Goal: Information Seeking & Learning: Find specific fact

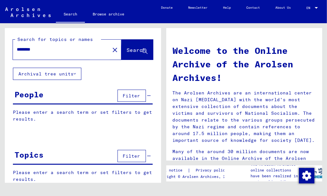
click at [127, 48] on span "Search" at bounding box center [136, 50] width 19 height 6
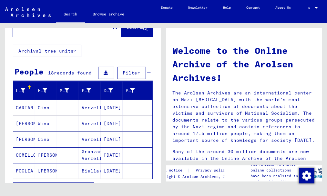
scroll to position [65, 0]
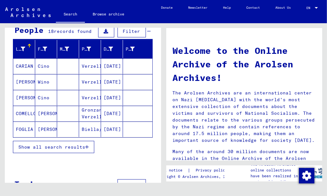
click at [105, 32] on button at bounding box center [106, 31] width 16 height 12
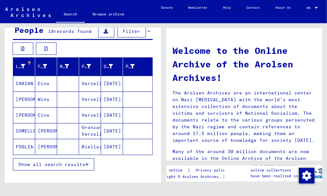
click at [101, 94] on mat-cell "[DATE]" at bounding box center [112, 100] width 22 height 16
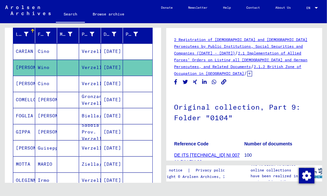
scroll to position [97, 0]
click at [90, 84] on mat-cell "Verzelli" at bounding box center [90, 84] width 22 height 16
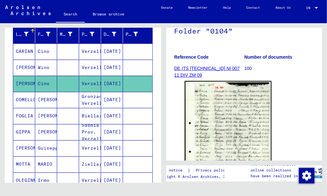
scroll to position [129, 0]
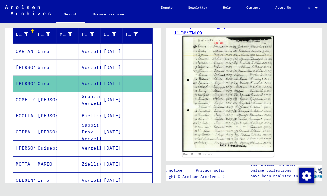
click at [228, 110] on img at bounding box center [228, 94] width 91 height 116
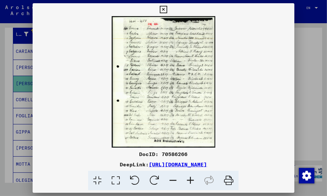
click at [228, 110] on img at bounding box center [164, 82] width 262 height 132
click at [164, 8] on icon at bounding box center [163, 10] width 7 height 8
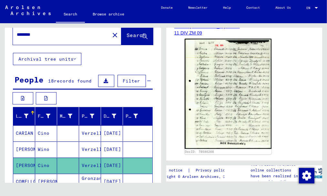
scroll to position [0, 0]
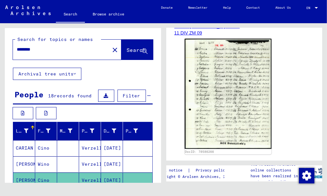
click at [27, 49] on input "********" at bounding box center [61, 49] width 89 height 7
type input "********"
click at [127, 49] on span "Search" at bounding box center [136, 50] width 19 height 6
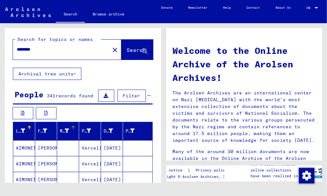
scroll to position [32, 0]
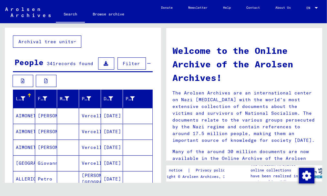
click at [104, 64] on icon at bounding box center [106, 63] width 5 height 5
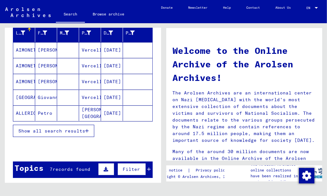
scroll to position [65, 0]
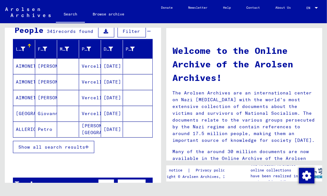
click at [79, 101] on mat-cell "Vercelli" at bounding box center [90, 98] width 22 height 16
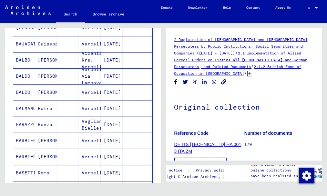
scroll to position [388, 0]
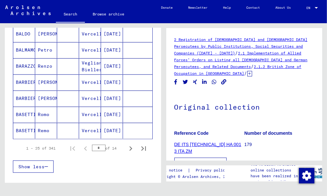
click at [74, 120] on mat-cell at bounding box center [68, 115] width 22 height 16
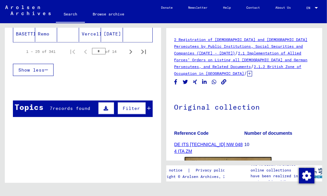
scroll to position [420, 0]
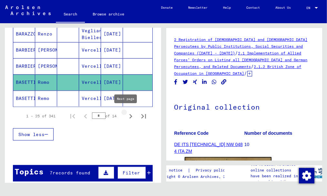
click at [130, 115] on icon "Next page" at bounding box center [131, 116] width 3 height 5
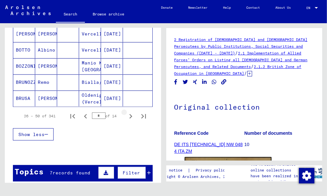
click at [130, 115] on icon "Next page" at bounding box center [131, 116] width 3 height 5
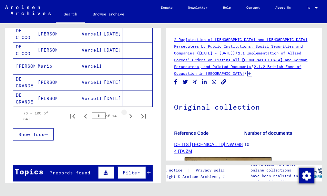
click at [130, 115] on icon "Next page" at bounding box center [131, 116] width 3 height 5
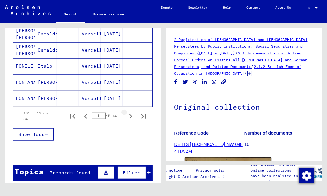
click at [130, 115] on icon "Next page" at bounding box center [131, 116] width 3 height 5
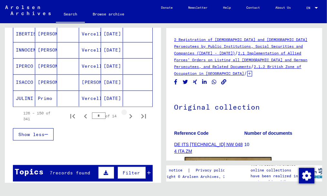
click at [130, 115] on icon "Next page" at bounding box center [131, 116] width 3 height 5
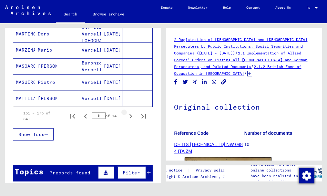
click at [130, 115] on icon "Next page" at bounding box center [131, 116] width 3 height 5
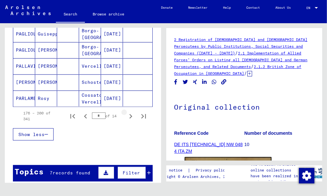
click at [130, 115] on icon "Next page" at bounding box center [131, 116] width 3 height 5
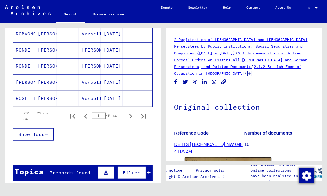
click at [130, 115] on icon "Next page" at bounding box center [131, 116] width 3 height 5
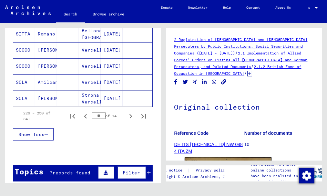
click at [130, 115] on icon "Next page" at bounding box center [131, 116] width 3 height 5
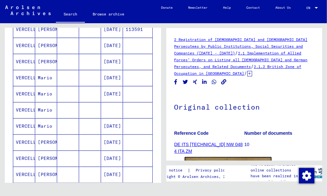
scroll to position [388, 0]
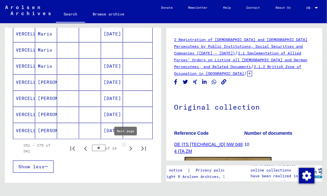
click at [126, 147] on icon "Next page" at bounding box center [130, 148] width 9 height 9
click at [130, 147] on icon "Next page" at bounding box center [131, 149] width 3 height 5
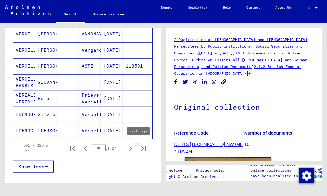
click at [139, 146] on icon "Last page" at bounding box center [143, 148] width 9 height 9
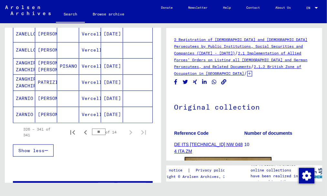
scroll to position [291, 0]
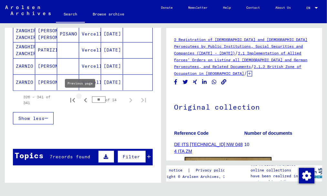
click at [84, 98] on icon "Previous page" at bounding box center [85, 100] width 3 height 5
type input "**"
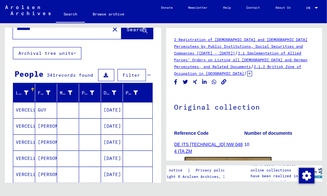
scroll to position [0, 0]
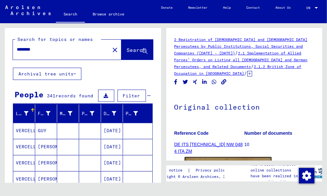
click at [27, 49] on input "********" at bounding box center [61, 49] width 89 height 7
type input "********"
click at [127, 48] on span "Search" at bounding box center [136, 50] width 19 height 6
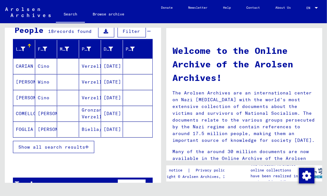
scroll to position [82, 0]
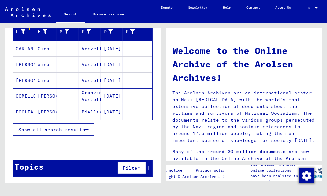
click at [107, 111] on mat-cell "[DATE]" at bounding box center [112, 112] width 22 height 16
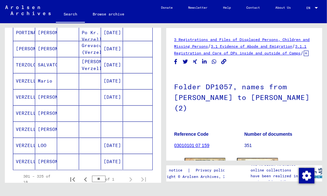
scroll to position [276, 0]
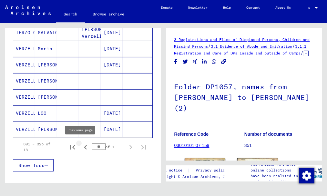
click at [81, 143] on icon "Previous page" at bounding box center [85, 147] width 9 height 9
type input "**"
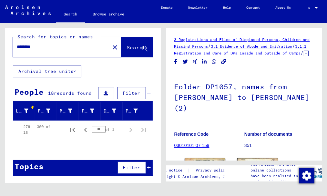
scroll to position [0, 0]
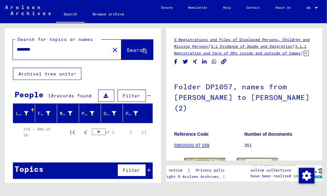
click at [48, 48] on input "********" at bounding box center [61, 49] width 89 height 7
click at [142, 50] on icon at bounding box center [144, 51] width 5 height 5
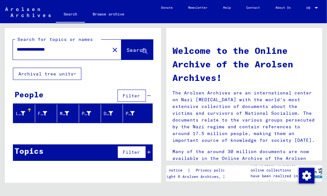
click at [75, 73] on icon at bounding box center [75, 74] width 2 height 5
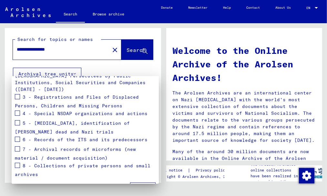
scroll to position [127, 0]
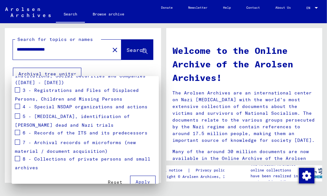
click at [16, 156] on span at bounding box center [17, 158] width 5 height 5
click at [140, 179] on span "Apply" at bounding box center [143, 182] width 15 height 6
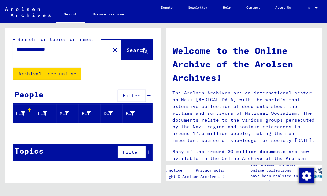
click at [77, 72] on button "Archival tree units" at bounding box center [47, 74] width 68 height 12
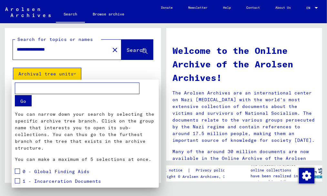
click at [77, 71] on div at bounding box center [163, 98] width 327 height 196
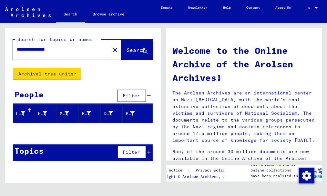
drag, startPoint x: 68, startPoint y: 49, endPoint x: 42, endPoint y: 47, distance: 26.5
click at [42, 47] on input "**********" at bounding box center [59, 49] width 85 height 7
type input "********"
click at [48, 72] on button "Archival tree units" at bounding box center [47, 74] width 68 height 12
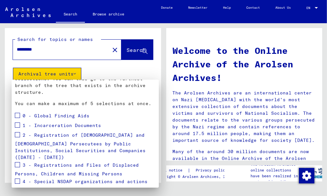
scroll to position [128, 0]
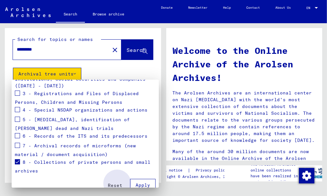
click at [136, 183] on span "Apply" at bounding box center [143, 186] width 15 height 6
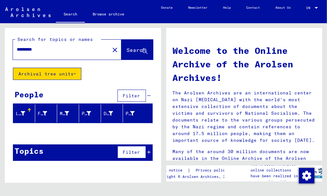
click at [46, 70] on button "Archival tree units" at bounding box center [47, 74] width 68 height 12
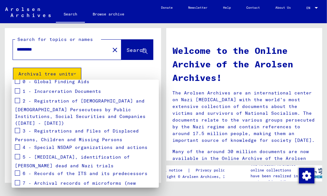
scroll to position [97, 0]
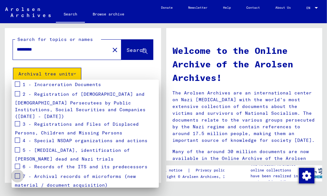
click at [19, 174] on span at bounding box center [17, 176] width 5 height 5
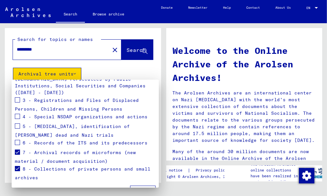
scroll to position [128, 0]
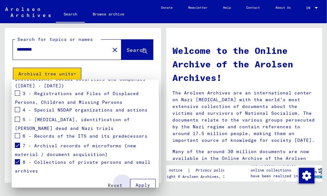
click at [137, 183] on span "Apply" at bounding box center [143, 186] width 15 height 6
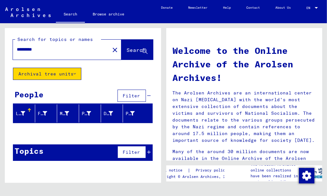
click at [73, 72] on button "Archival tree units" at bounding box center [47, 74] width 68 height 12
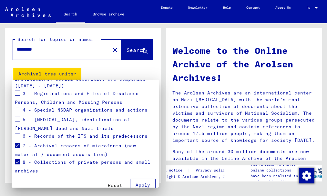
click at [19, 158] on mat-checkbox at bounding box center [17, 163] width 5 height 10
click at [18, 143] on span at bounding box center [17, 145] width 5 height 5
click at [17, 160] on span at bounding box center [17, 162] width 5 height 5
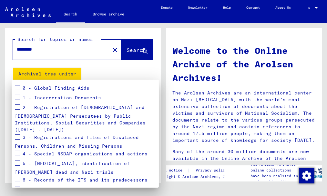
scroll to position [63, 0]
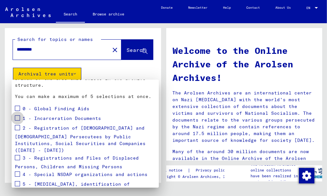
click at [18, 117] on span at bounding box center [17, 118] width 5 height 5
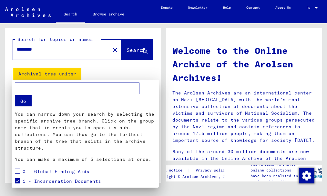
click at [28, 89] on input "text" at bounding box center [77, 88] width 125 height 11
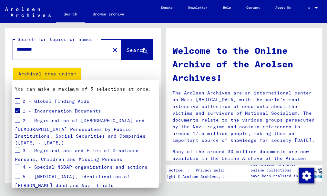
scroll to position [128, 0]
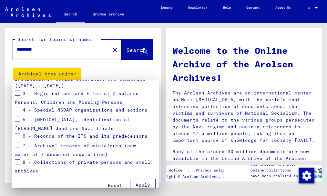
type input "**********"
click at [139, 183] on span "Apply" at bounding box center [143, 186] width 15 height 6
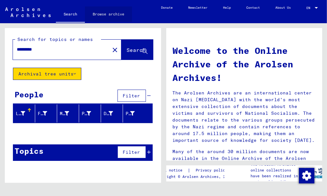
click at [113, 13] on link "Browse archive" at bounding box center [108, 14] width 47 height 16
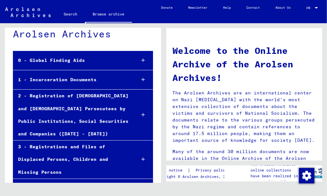
scroll to position [32, 0]
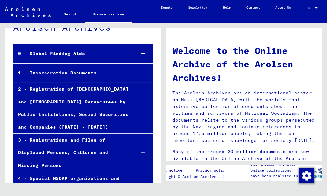
click at [142, 72] on icon at bounding box center [144, 73] width 4 height 5
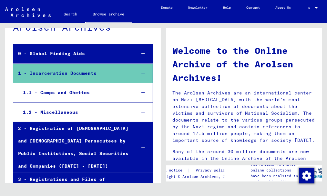
click at [142, 111] on icon at bounding box center [144, 112] width 4 height 5
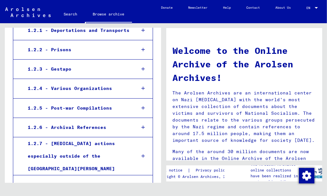
scroll to position [97, 0]
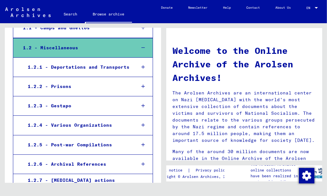
click at [69, 83] on div "1.2.2 - Prisons" at bounding box center [77, 86] width 108 height 13
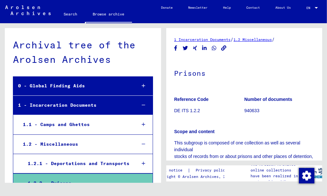
click at [61, 88] on div "0 - Global Finding Aids" at bounding box center [72, 86] width 118 height 13
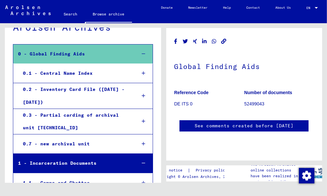
scroll to position [517, 0]
